Goal: Check status

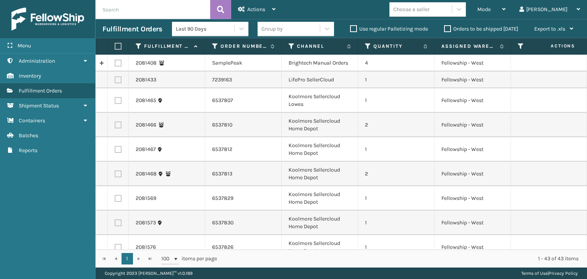
click at [506, 11] on div "Mode" at bounding box center [491, 9] width 28 height 19
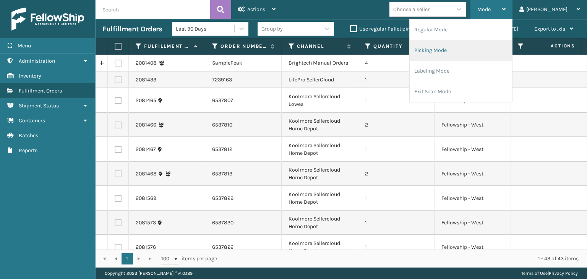
click at [503, 40] on li "Picking Mode" at bounding box center [461, 50] width 102 height 21
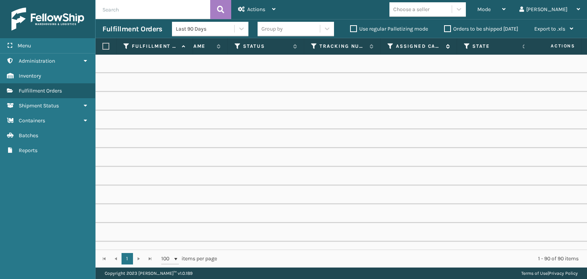
click at [390, 47] on icon at bounding box center [391, 46] width 6 height 7
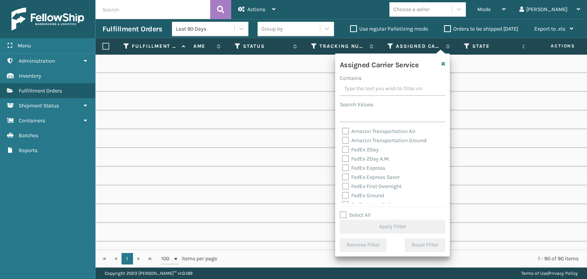
click at [356, 213] on label "Select All" at bounding box center [355, 215] width 31 height 6
click at [356, 211] on input "Select All" at bounding box center [397, 211] width 115 height 1
checkbox input "true"
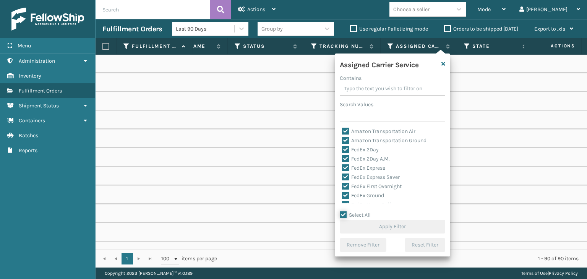
checkbox input "true"
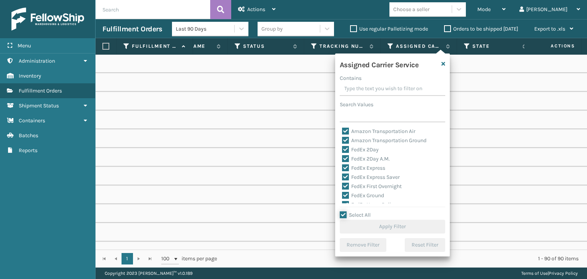
checkbox input "true"
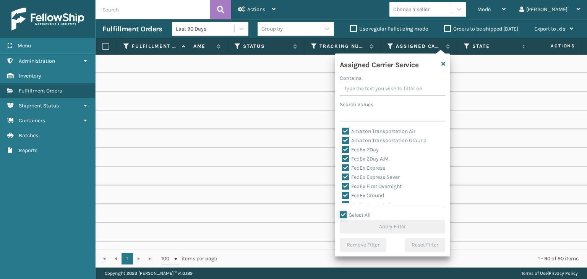
checkbox input "true"
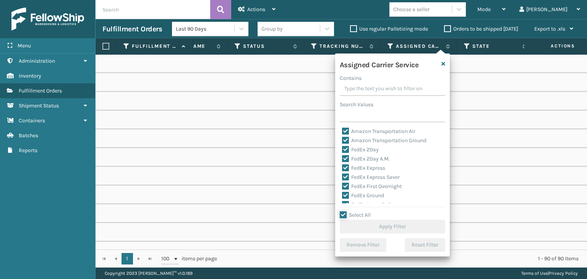
checkbox input "true"
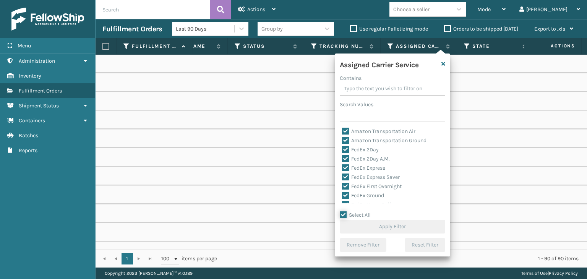
checkbox input "true"
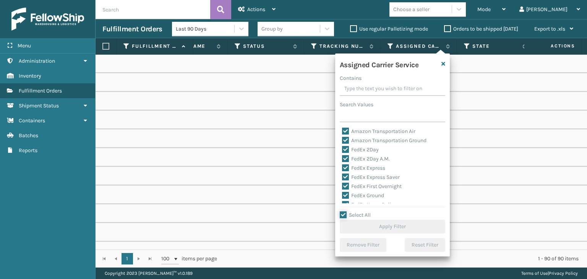
checkbox input "true"
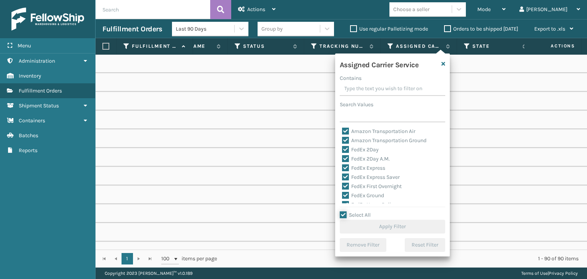
checkbox input "true"
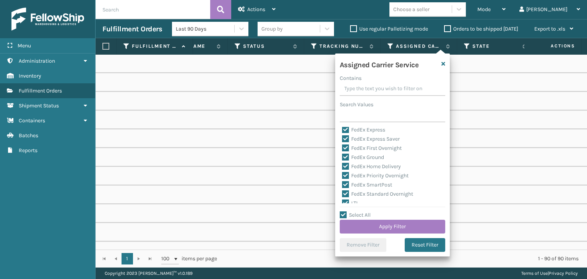
click at [353, 201] on label "LTL" at bounding box center [350, 203] width 17 height 6
click at [343, 201] on input "LTL" at bounding box center [342, 201] width 0 height 5
checkbox input "false"
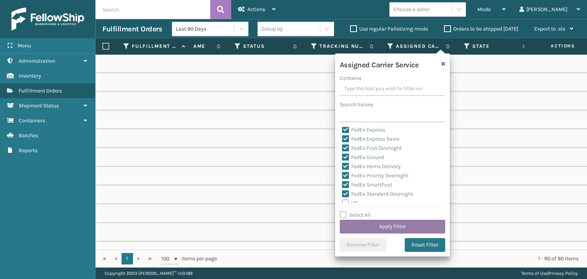
click at [382, 226] on button "Apply Filter" at bounding box center [393, 227] width 106 height 14
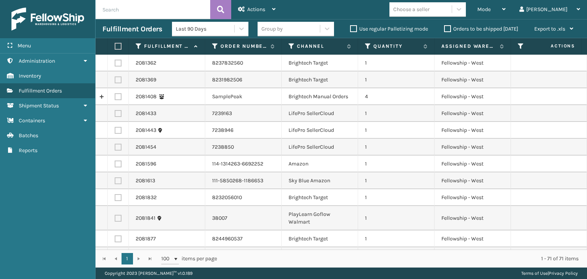
click at [203, 6] on input "text" at bounding box center [153, 9] width 115 height 19
type input "9622085030005955074300884399876807"
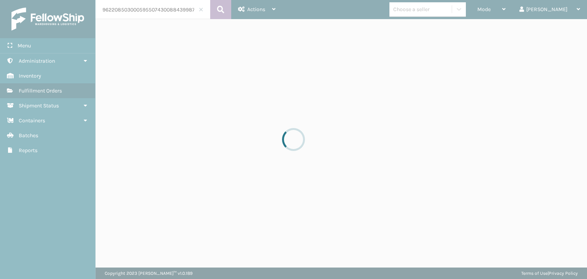
scroll to position [0, 13]
